Goal: Task Accomplishment & Management: Use online tool/utility

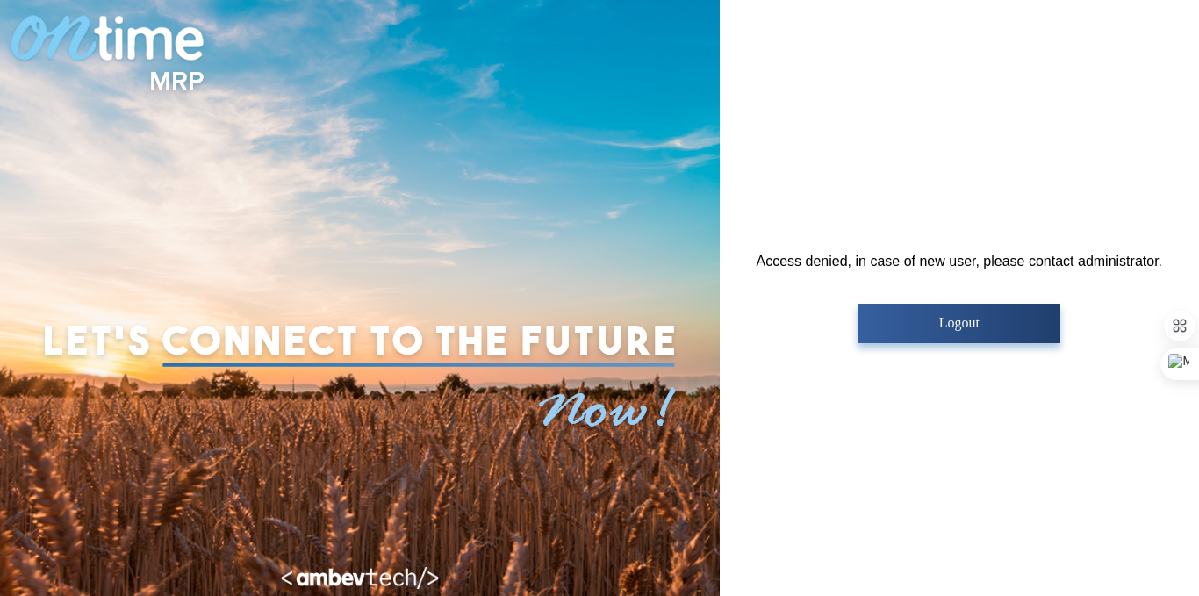
click at [965, 335] on button "Logout" at bounding box center [959, 324] width 203 height 40
click at [958, 320] on p "Logout" at bounding box center [959, 323] width 192 height 16
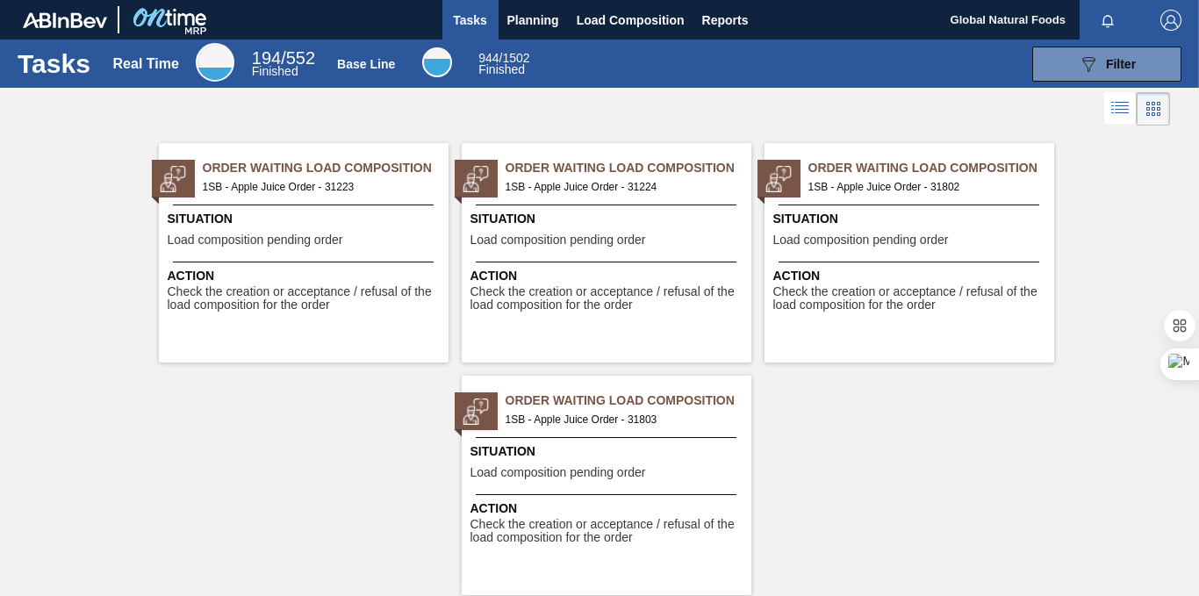
click at [494, 62] on span "Finished" at bounding box center [502, 69] width 47 height 14
click at [286, 165] on span "Order Waiting Load Composition" at bounding box center [326, 168] width 246 height 18
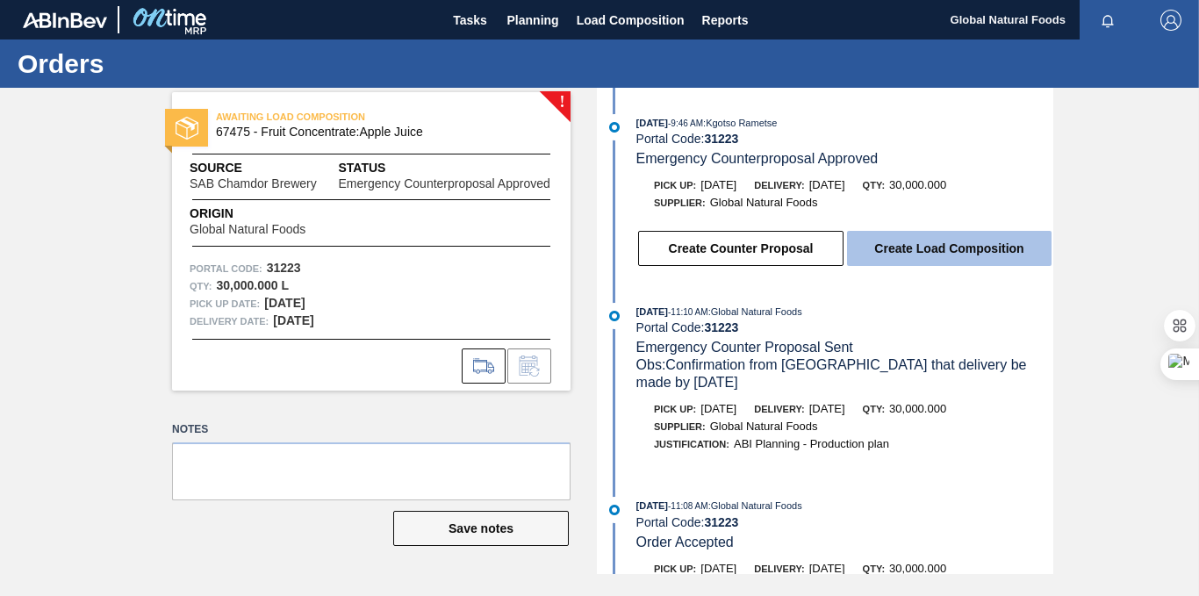
click at [940, 253] on button "Create Load Composition" at bounding box center [949, 248] width 205 height 35
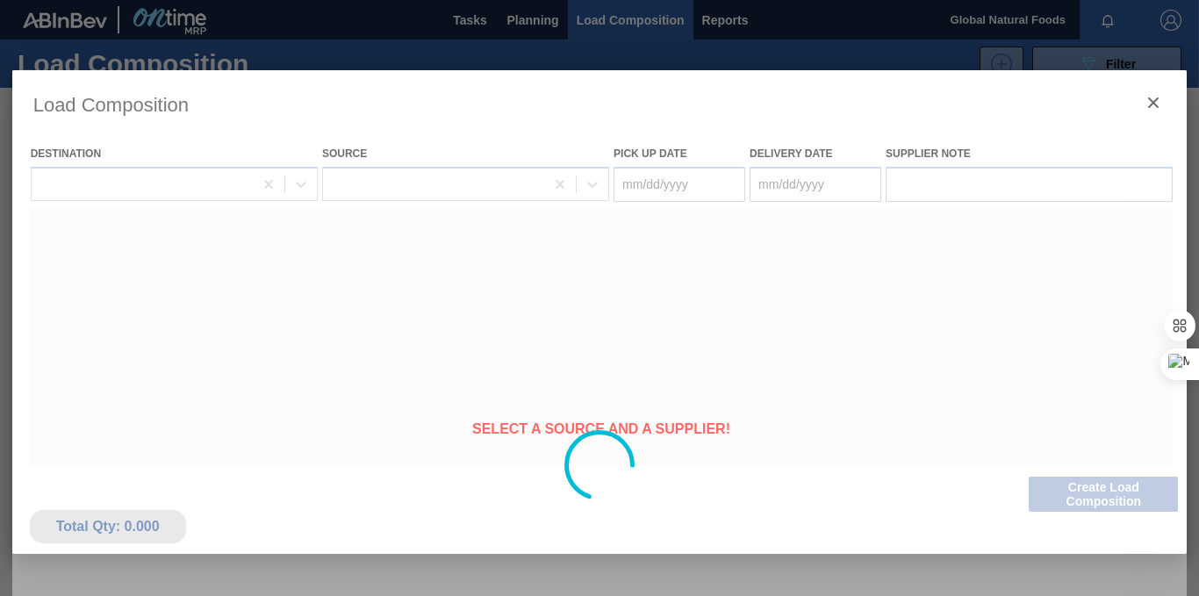
type Date "[DATE]"
